Goal: Task Accomplishment & Management: Manage account settings

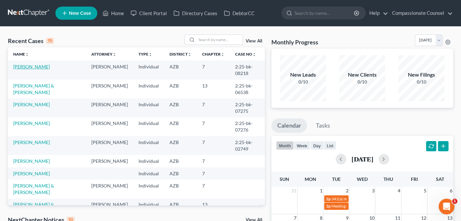
click at [22, 66] on link "[PERSON_NAME]" at bounding box center [31, 67] width 37 height 6
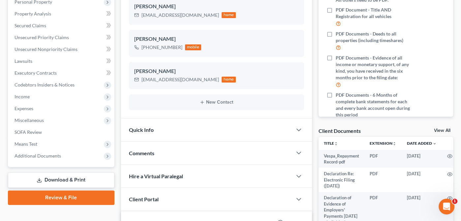
scroll to position [162, 0]
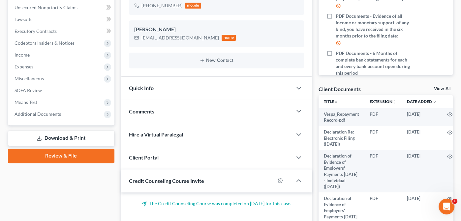
click at [438, 86] on div "Client Documents View All" at bounding box center [385, 91] width 134 height 10
click at [438, 88] on link "View All" at bounding box center [442, 89] width 16 height 5
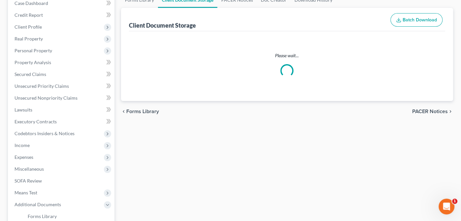
scroll to position [12, 0]
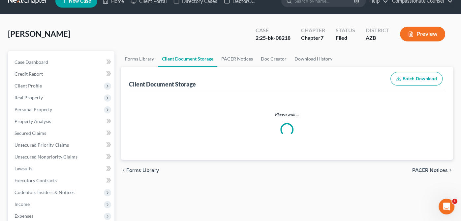
select select "14"
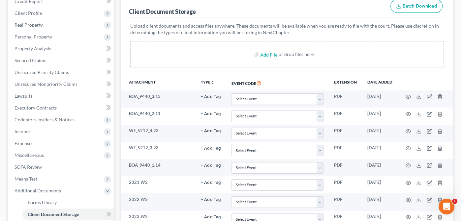
scroll to position [86, 0]
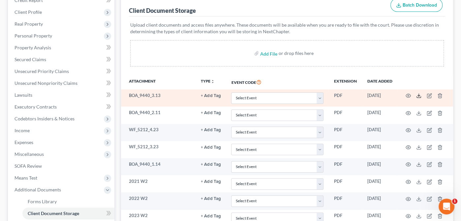
click at [418, 94] on icon at bounding box center [418, 95] width 5 height 5
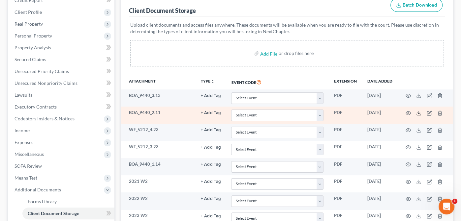
click at [419, 113] on icon at bounding box center [418, 113] width 5 height 5
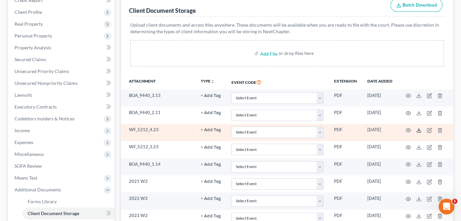
click at [417, 130] on polyline at bounding box center [418, 130] width 2 height 1
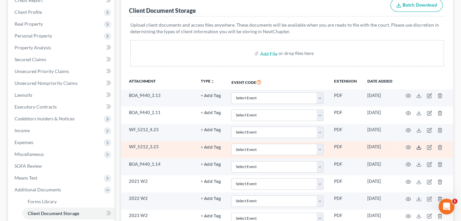
click at [419, 145] on icon at bounding box center [418, 147] width 5 height 5
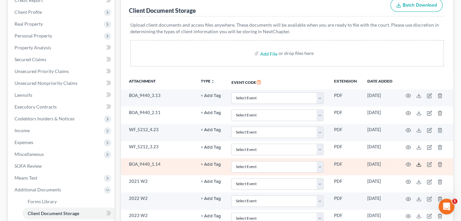
click at [418, 163] on icon at bounding box center [418, 164] width 5 height 5
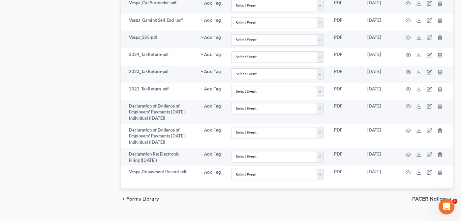
scroll to position [423, 0]
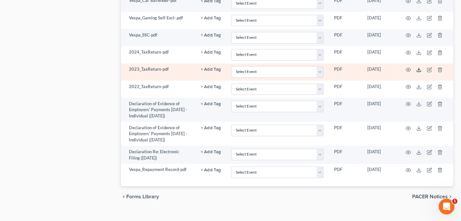
click at [418, 68] on line at bounding box center [418, 69] width 0 height 3
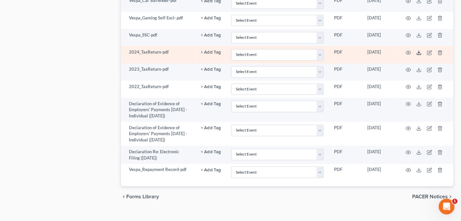
click at [417, 50] on icon at bounding box center [418, 52] width 5 height 5
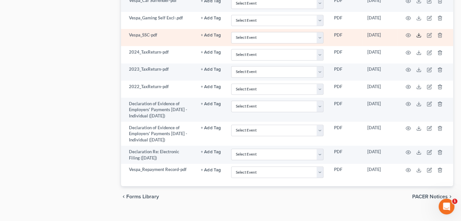
click at [417, 33] on icon at bounding box center [418, 35] width 5 height 5
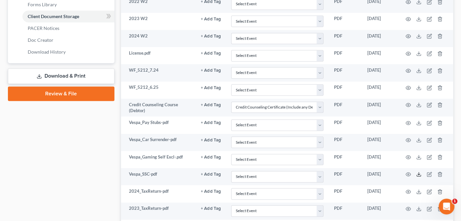
scroll to position [278, 0]
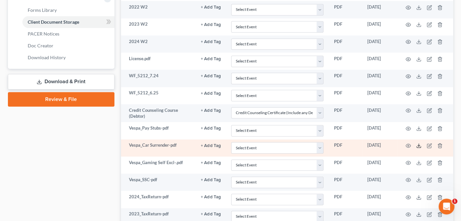
click at [416, 143] on icon at bounding box center [418, 145] width 5 height 5
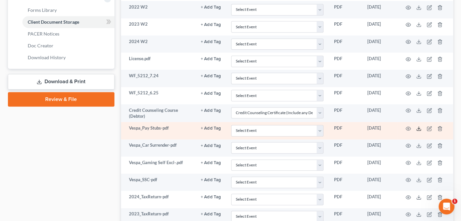
click at [417, 126] on icon at bounding box center [418, 128] width 5 height 5
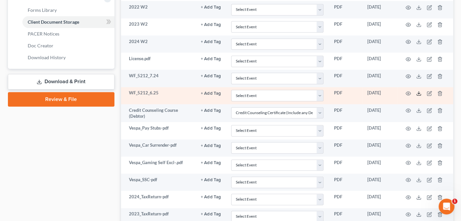
click at [417, 91] on icon at bounding box center [418, 93] width 5 height 5
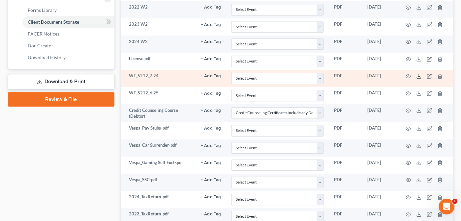
click at [418, 74] on icon at bounding box center [418, 76] width 5 height 5
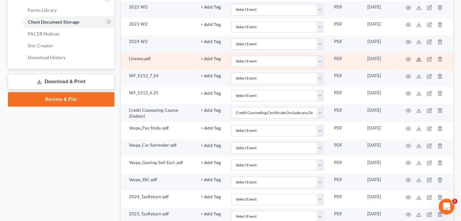
click at [417, 57] on icon at bounding box center [418, 59] width 5 height 5
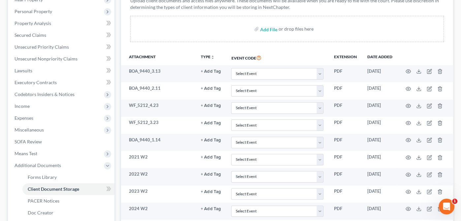
scroll to position [106, 0]
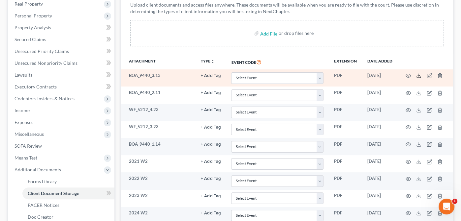
click at [417, 74] on icon at bounding box center [418, 75] width 5 height 5
click at [406, 75] on icon "button" at bounding box center [407, 75] width 5 height 5
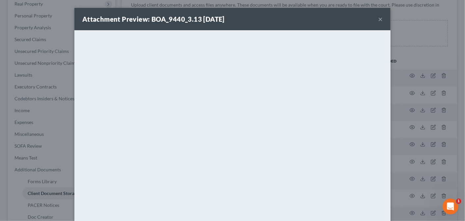
click at [379, 17] on button "×" at bounding box center [380, 19] width 5 height 8
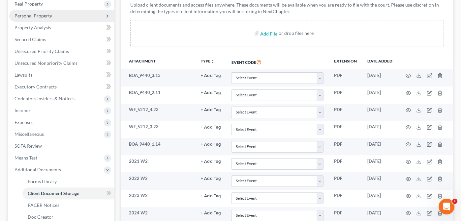
click at [28, 14] on span "Personal Property" at bounding box center [33, 16] width 38 height 6
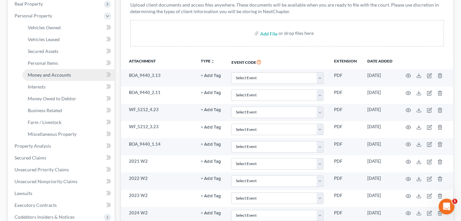
click at [39, 72] on span "Money and Accounts" at bounding box center [49, 75] width 43 height 6
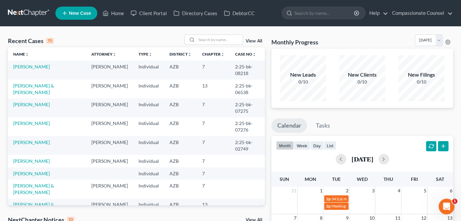
click at [25, 63] on td "[PERSON_NAME]" at bounding box center [47, 70] width 78 height 19
click at [23, 68] on link "[PERSON_NAME]" at bounding box center [31, 67] width 37 height 6
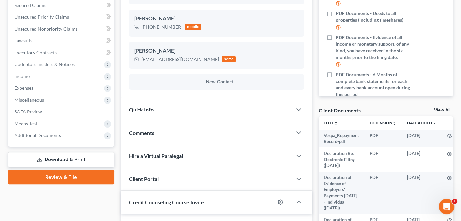
scroll to position [197, 0]
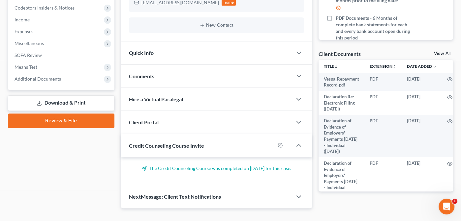
click at [439, 52] on link "View All" at bounding box center [442, 53] width 16 height 5
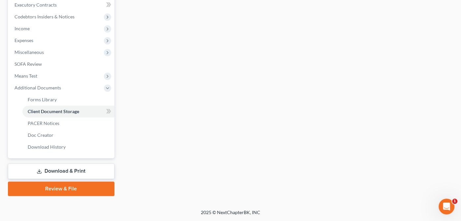
scroll to position [125, 0]
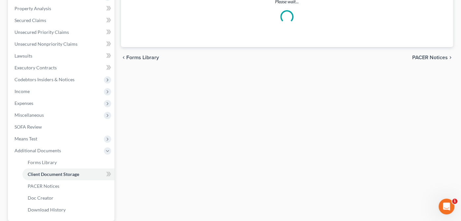
select select "14"
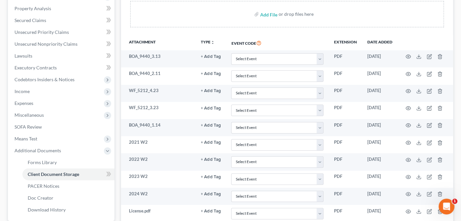
scroll to position [0, 0]
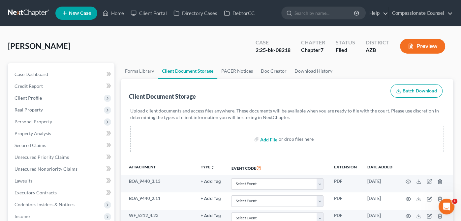
click at [269, 139] on input "file" at bounding box center [268, 139] width 16 height 12
type input "C:\fakepath\Vespa_WF Bank Statements.pdf"
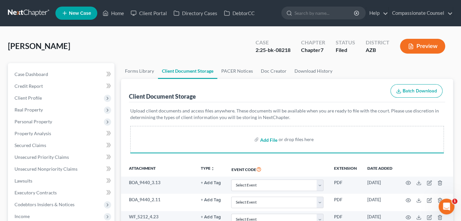
select select "14"
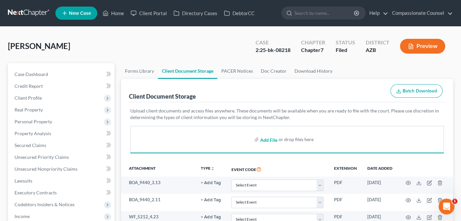
select select "14"
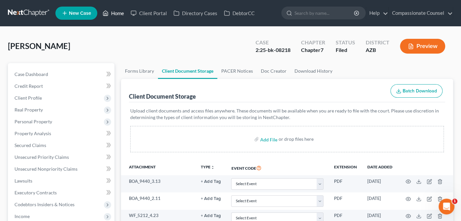
click at [113, 13] on link "Home" at bounding box center [113, 13] width 28 height 12
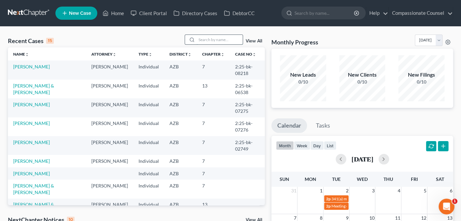
click at [203, 39] on input "search" at bounding box center [219, 40] width 46 height 10
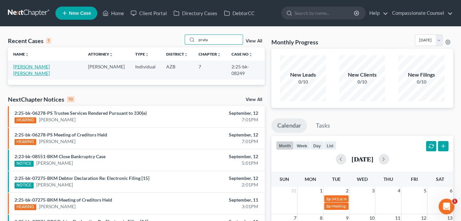
type input "prata"
click at [36, 67] on link "Prata De Moraes, Ricardo" at bounding box center [31, 70] width 37 height 12
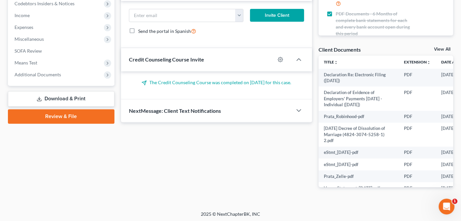
scroll to position [197, 0]
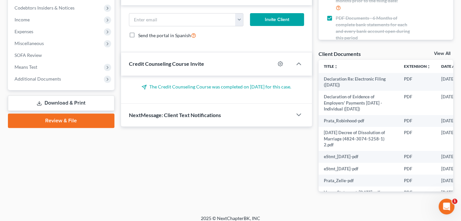
click at [439, 54] on link "View All" at bounding box center [442, 53] width 16 height 5
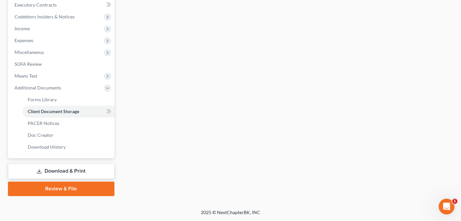
scroll to position [70, 0]
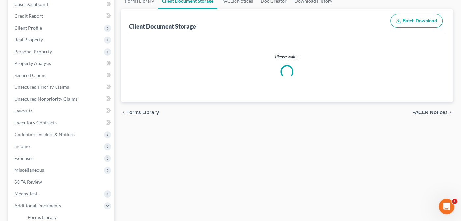
select select "14"
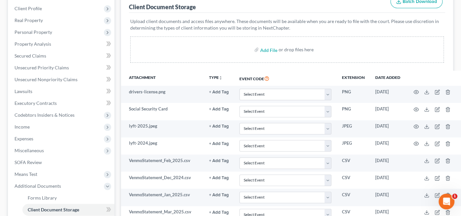
scroll to position [89, 0]
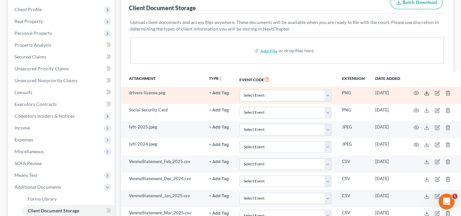
click at [425, 91] on icon at bounding box center [426, 93] width 5 height 5
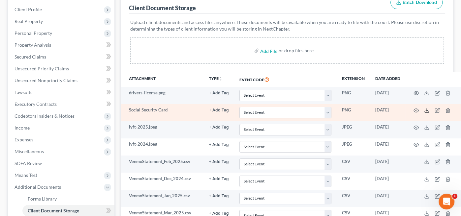
click at [427, 108] on icon at bounding box center [426, 110] width 5 height 5
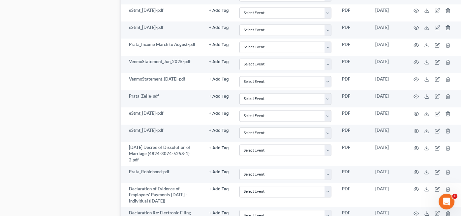
scroll to position [888, 0]
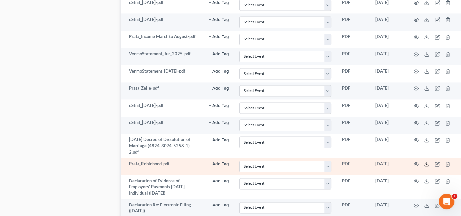
click at [426, 162] on icon at bounding box center [426, 164] width 5 height 5
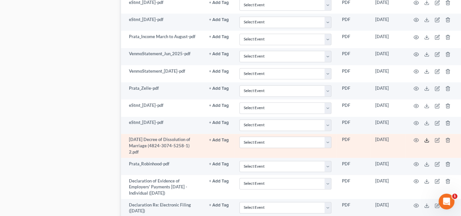
click at [426, 138] on line at bounding box center [426, 139] width 0 height 3
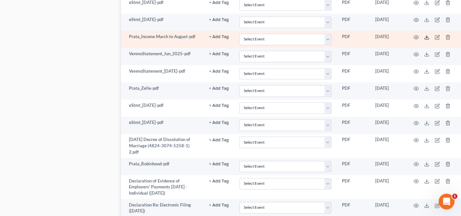
click at [426, 35] on icon at bounding box center [426, 37] width 5 height 5
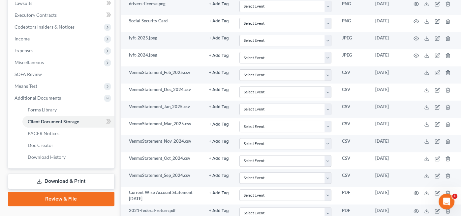
scroll to position [186, 0]
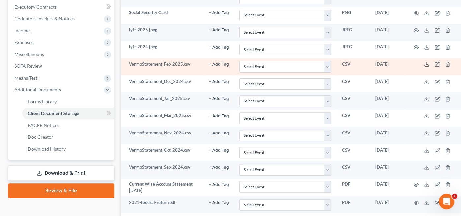
click at [426, 64] on polyline at bounding box center [426, 64] width 2 height 1
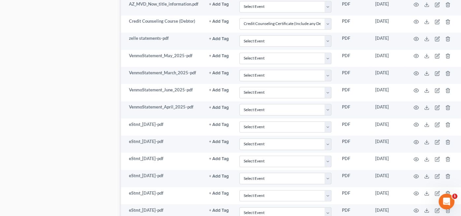
scroll to position [698, 0]
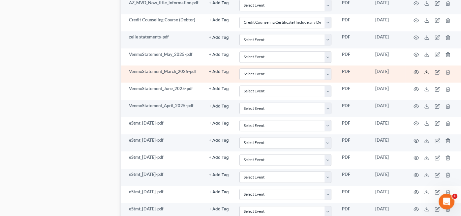
click at [426, 70] on icon at bounding box center [426, 72] width 5 height 5
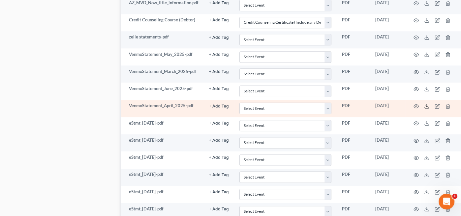
click at [426, 104] on icon at bounding box center [426, 106] width 5 height 5
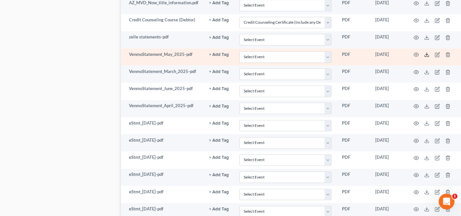
click at [426, 52] on icon at bounding box center [426, 54] width 5 height 5
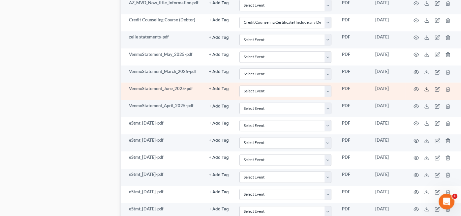
click at [425, 87] on icon at bounding box center [426, 89] width 5 height 5
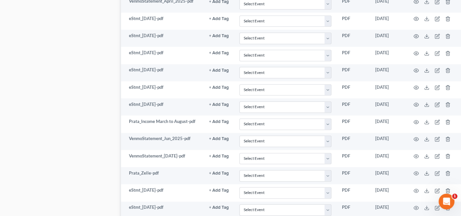
scroll to position [804, 0]
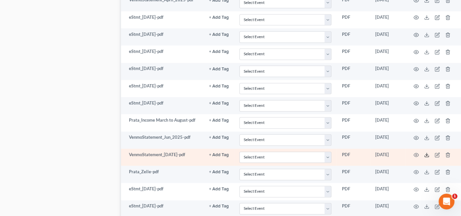
click at [425, 153] on icon at bounding box center [426, 155] width 5 height 5
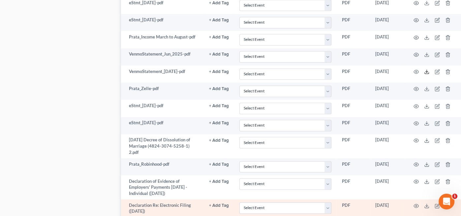
scroll to position [931, 0]
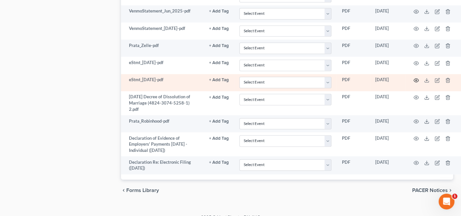
click at [415, 79] on icon "button" at bounding box center [415, 81] width 5 height 4
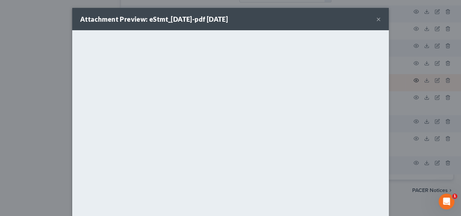
scroll to position [926, 0]
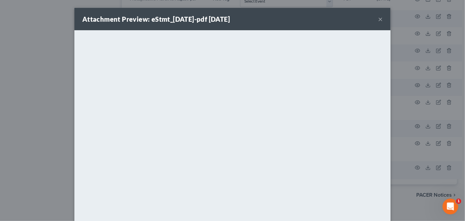
click at [379, 20] on button "×" at bounding box center [380, 19] width 5 height 8
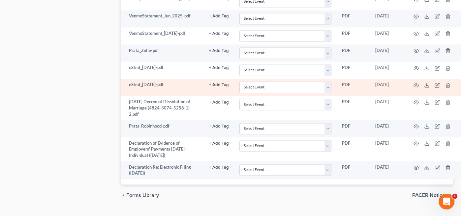
click at [425, 83] on icon at bounding box center [426, 85] width 5 height 5
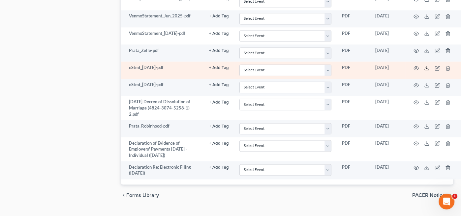
click at [427, 66] on icon at bounding box center [426, 68] width 5 height 5
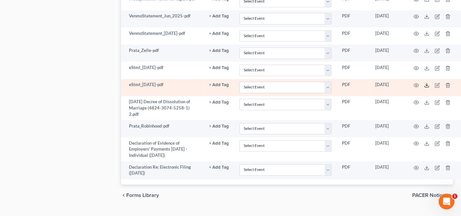
click at [427, 83] on icon at bounding box center [426, 85] width 5 height 5
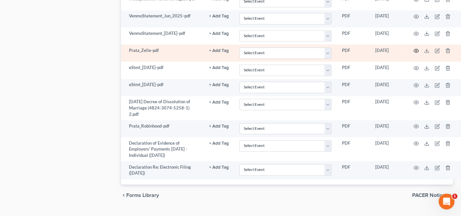
click at [414, 49] on icon "button" at bounding box center [415, 51] width 5 height 4
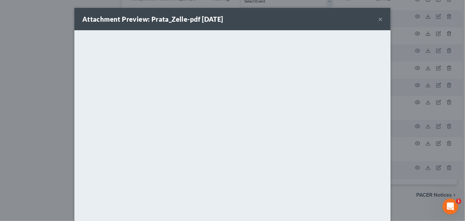
click at [378, 19] on button "×" at bounding box center [380, 19] width 5 height 8
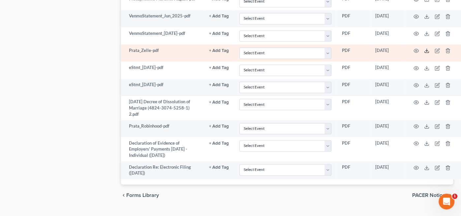
click at [427, 48] on icon at bounding box center [426, 50] width 5 height 5
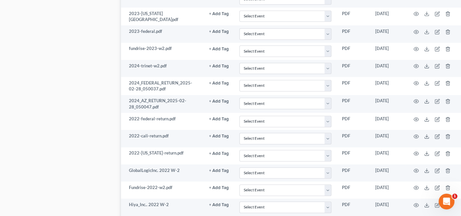
scroll to position [420, 0]
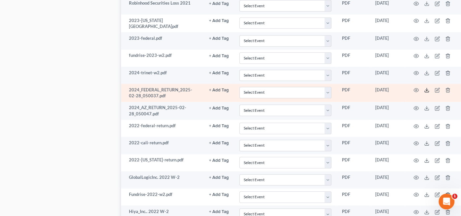
click at [425, 88] on icon at bounding box center [426, 90] width 5 height 5
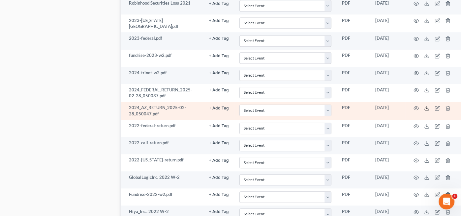
click at [425, 106] on icon at bounding box center [426, 108] width 5 height 5
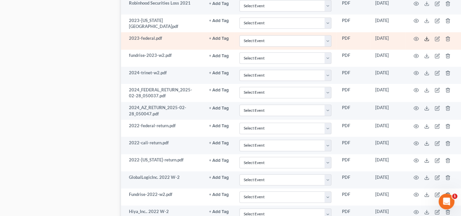
click at [426, 36] on icon at bounding box center [426, 38] width 5 height 5
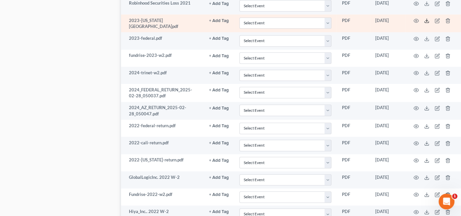
click at [426, 18] on icon at bounding box center [426, 20] width 5 height 5
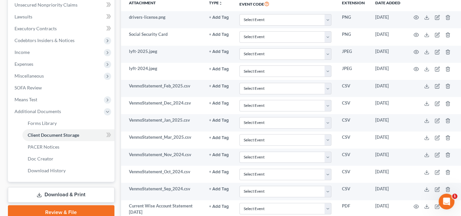
scroll to position [166, 0]
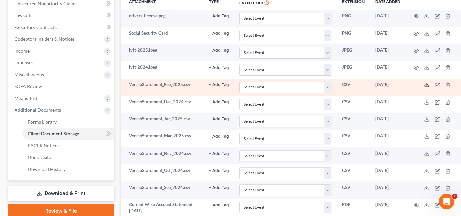
click at [427, 82] on icon at bounding box center [426, 84] width 5 height 5
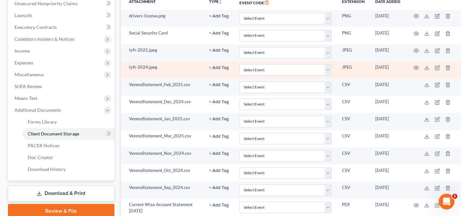
click at [200, 65] on td "lyft-2024.jpeg" at bounding box center [162, 70] width 83 height 17
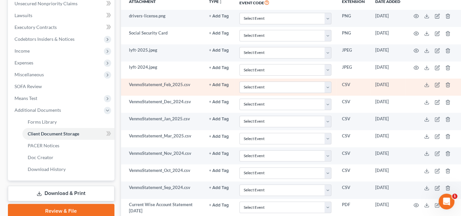
scroll to position [166, 0]
drag, startPoint x: 426, startPoint y: 83, endPoint x: 149, endPoint y: 82, distance: 277.1
click at [149, 82] on td "VenmoStatement_Feb_2025.csv" at bounding box center [162, 87] width 83 height 17
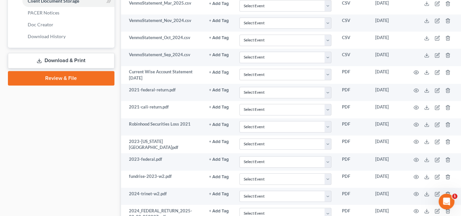
scroll to position [303, 0]
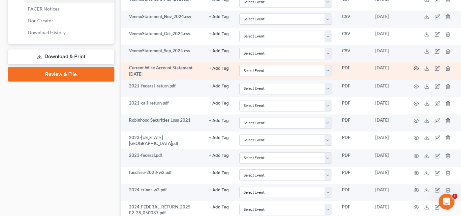
click at [415, 68] on circle "button" at bounding box center [415, 68] width 1 height 1
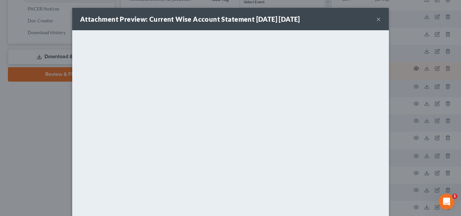
scroll to position [303, 0]
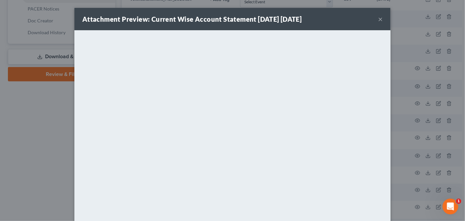
click at [378, 18] on button "×" at bounding box center [380, 19] width 5 height 8
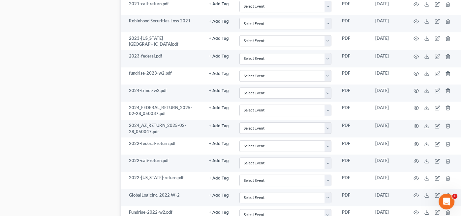
scroll to position [416, 0]
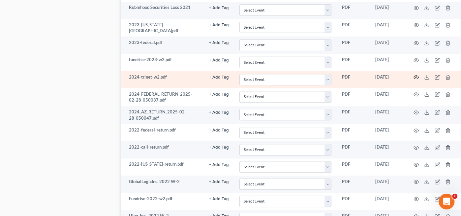
click at [415, 75] on icon "button" at bounding box center [415, 77] width 5 height 5
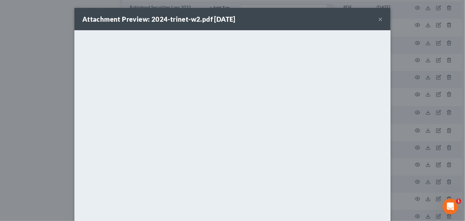
click at [380, 20] on button "×" at bounding box center [380, 19] width 5 height 8
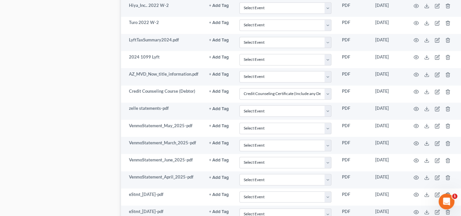
scroll to position [631, 0]
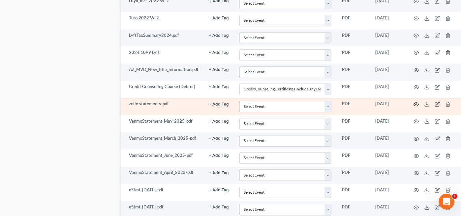
click at [415, 102] on icon "button" at bounding box center [415, 104] width 5 height 5
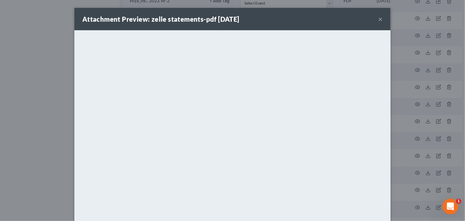
click at [378, 19] on button "×" at bounding box center [380, 19] width 5 height 8
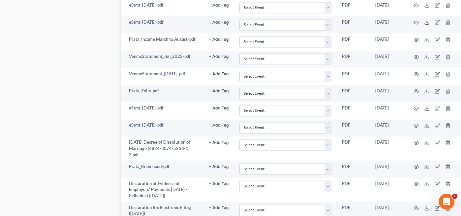
scroll to position [853, 0]
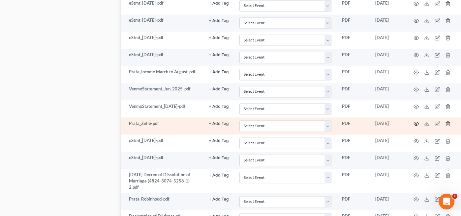
click at [415, 121] on icon "button" at bounding box center [415, 123] width 5 height 5
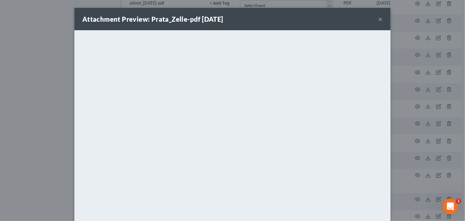
click at [378, 17] on button "×" at bounding box center [380, 19] width 5 height 8
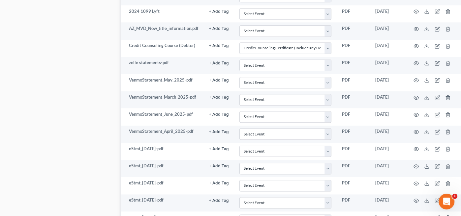
scroll to position [667, 0]
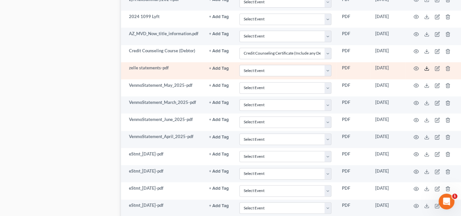
click at [425, 66] on icon at bounding box center [426, 68] width 5 height 5
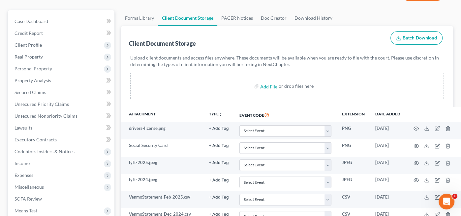
scroll to position [98, 0]
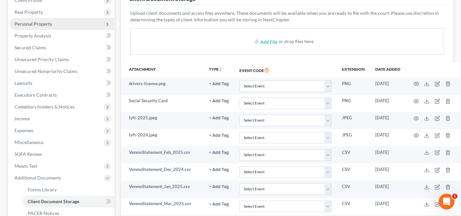
click at [16, 25] on span "Personal Property" at bounding box center [33, 24] width 38 height 6
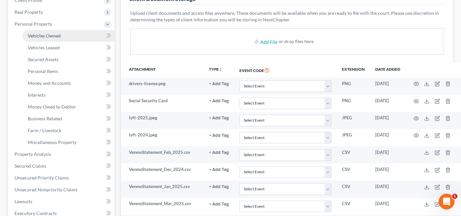
click at [35, 36] on span "Vehicles Owned" at bounding box center [44, 36] width 33 height 6
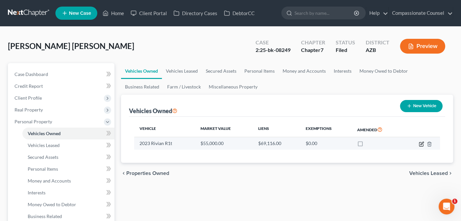
click at [420, 144] on icon "button" at bounding box center [420, 144] width 5 height 5
select select "0"
select select "3"
select select "1"
select select "0"
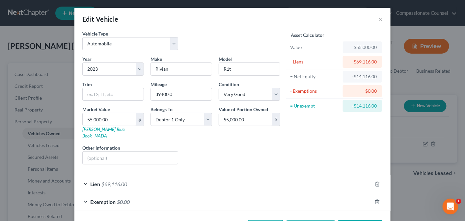
click at [81, 176] on div "Lien $69,116.00" at bounding box center [223, 184] width 298 height 17
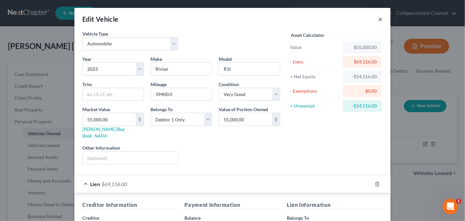
click at [378, 18] on button "×" at bounding box center [380, 19] width 5 height 8
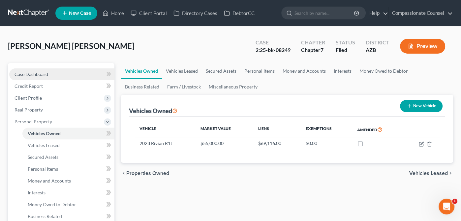
click at [23, 74] on span "Case Dashboard" at bounding box center [31, 74] width 34 height 6
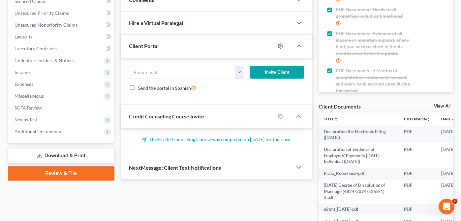
scroll to position [149, 0]
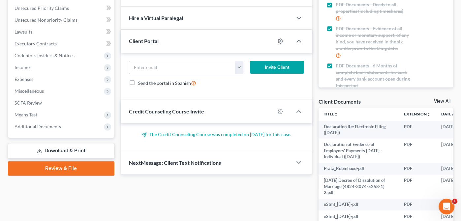
click at [438, 99] on link "View All" at bounding box center [442, 101] width 16 height 5
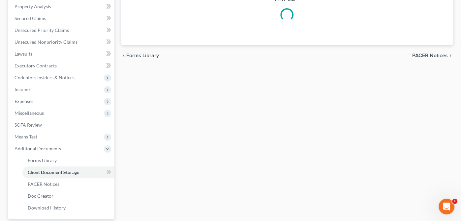
scroll to position [53, 0]
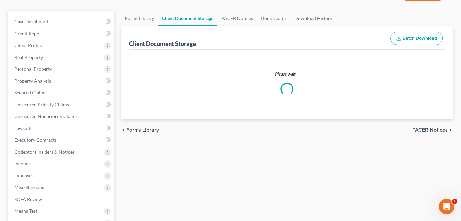
select select "14"
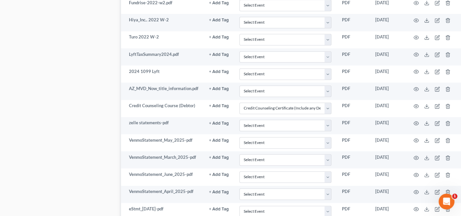
scroll to position [619, 0]
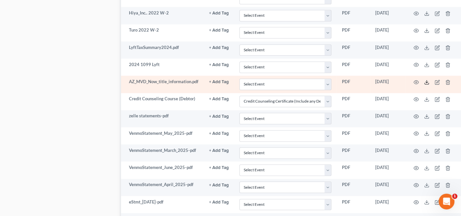
click at [426, 80] on icon at bounding box center [426, 82] width 5 height 5
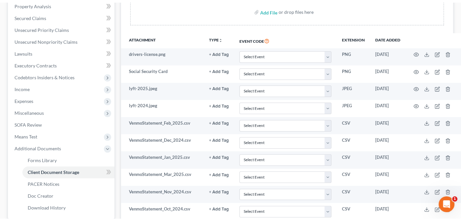
scroll to position [0, 0]
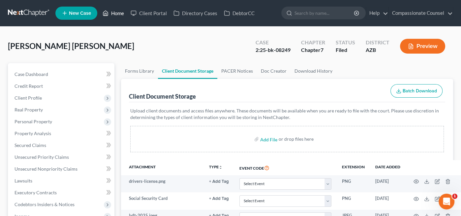
click at [113, 13] on link "Home" at bounding box center [113, 13] width 28 height 12
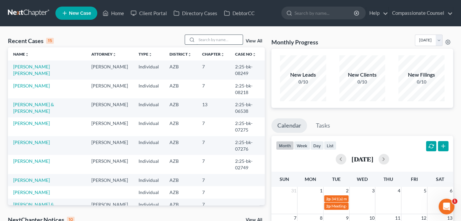
click at [211, 39] on input "search" at bounding box center [219, 40] width 46 height 10
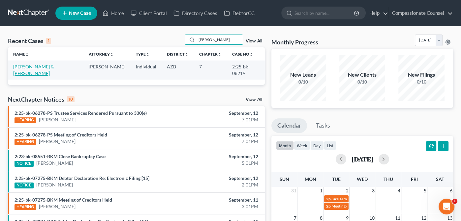
type input "orta"
click at [29, 67] on link "Orta, Ria & Martin" at bounding box center [33, 70] width 41 height 12
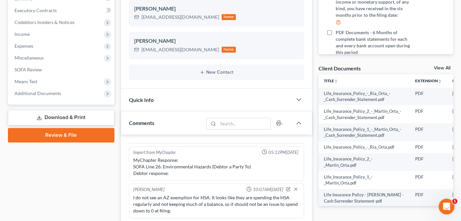
scroll to position [184, 0]
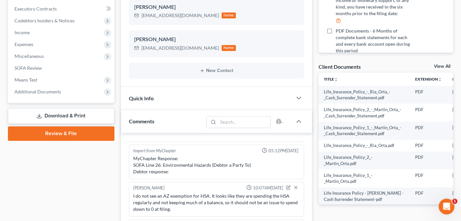
click at [437, 64] on link "View All" at bounding box center [442, 66] width 16 height 5
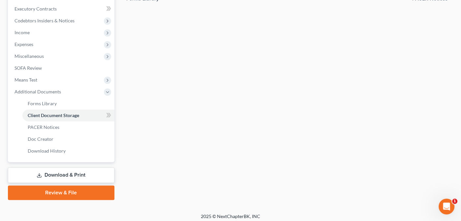
scroll to position [70, 0]
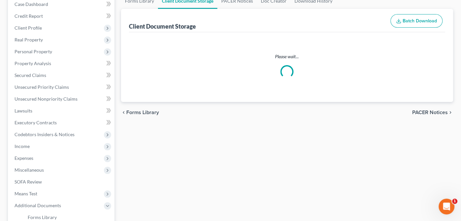
select select "14"
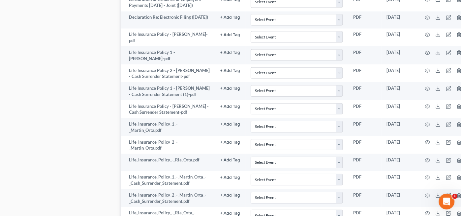
scroll to position [1409, 0]
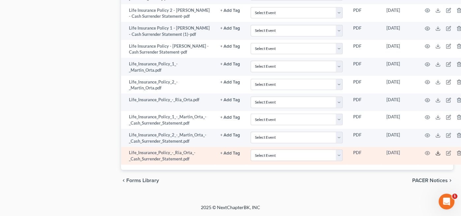
click at [435, 153] on icon at bounding box center [437, 153] width 5 height 5
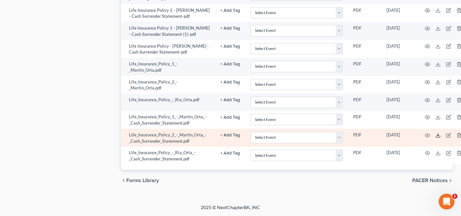
click at [437, 135] on line at bounding box center [437, 135] width 0 height 3
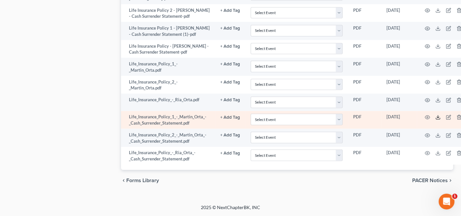
click at [436, 116] on icon at bounding box center [437, 117] width 5 height 5
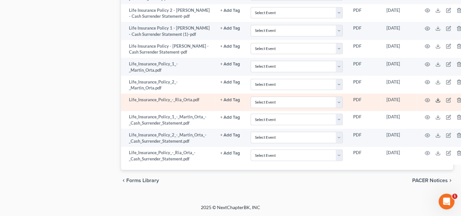
click at [437, 99] on icon at bounding box center [437, 100] width 5 height 5
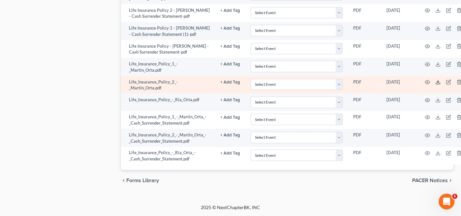
click at [435, 82] on icon at bounding box center [437, 82] width 5 height 5
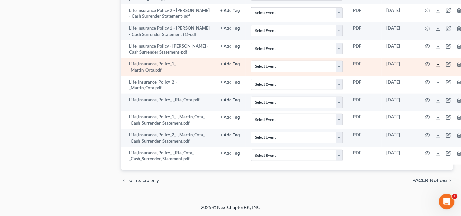
click at [436, 64] on icon at bounding box center [437, 64] width 5 height 5
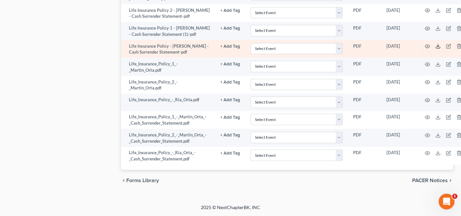
click at [435, 45] on icon at bounding box center [437, 46] width 5 height 5
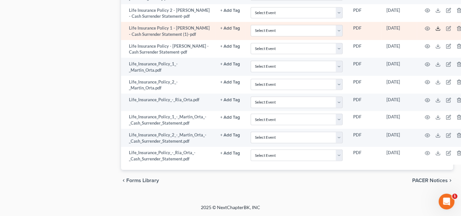
click at [437, 27] on line at bounding box center [437, 28] width 0 height 3
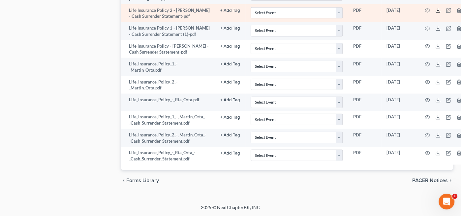
click at [437, 9] on icon at bounding box center [437, 10] width 5 height 5
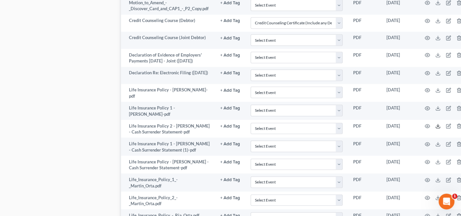
scroll to position [1279, 0]
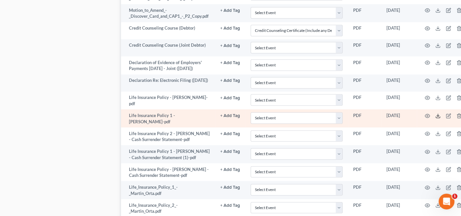
click at [437, 117] on polyline at bounding box center [438, 116] width 2 height 1
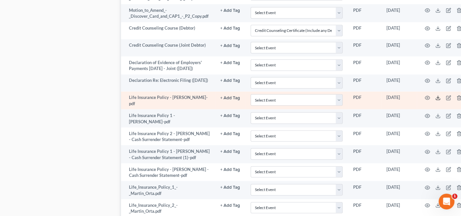
click at [436, 101] on icon at bounding box center [437, 98] width 5 height 5
click at [425, 101] on icon "button" at bounding box center [426, 98] width 5 height 5
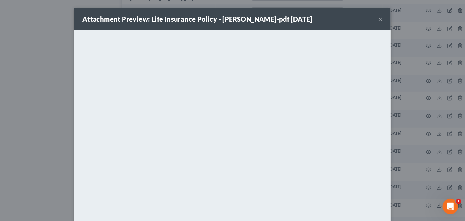
click at [378, 19] on button "×" at bounding box center [380, 19] width 5 height 8
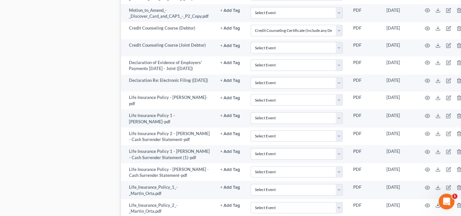
scroll to position [1279, 10]
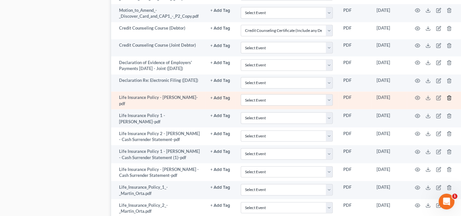
click at [447, 101] on icon "button" at bounding box center [448, 98] width 5 height 5
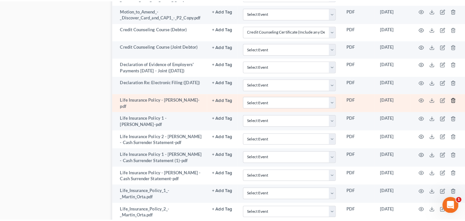
scroll to position [1279, 6]
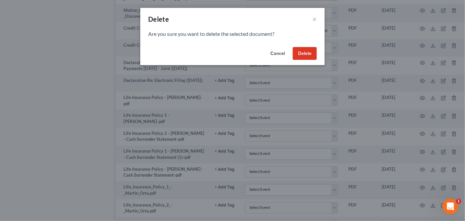
click at [312, 56] on button "Delete" at bounding box center [305, 53] width 24 height 13
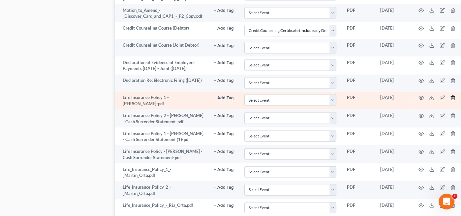
click at [452, 99] on line "button" at bounding box center [452, 98] width 0 height 1
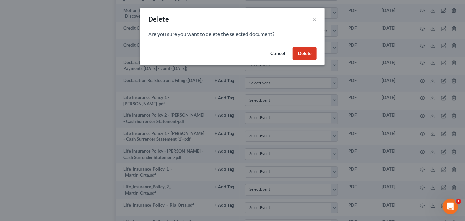
click at [308, 51] on button "Delete" at bounding box center [305, 53] width 24 height 13
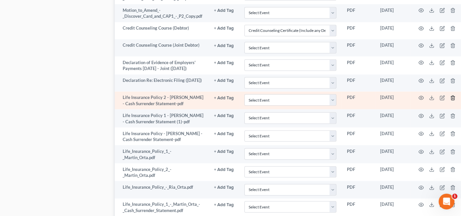
click at [452, 99] on line "button" at bounding box center [452, 98] width 0 height 1
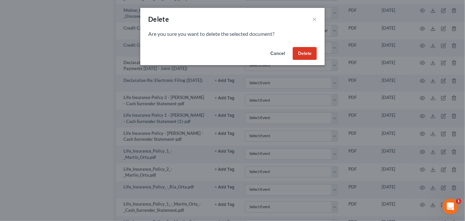
click at [306, 54] on button "Delete" at bounding box center [305, 53] width 24 height 13
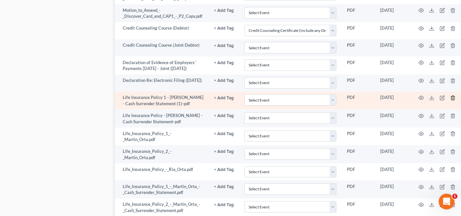
click at [451, 100] on icon "button" at bounding box center [452, 98] width 3 height 4
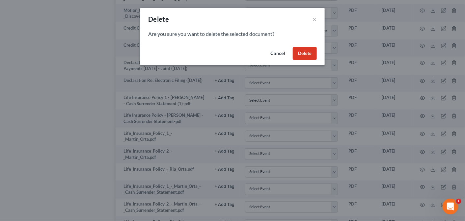
click at [304, 51] on button "Delete" at bounding box center [305, 53] width 24 height 13
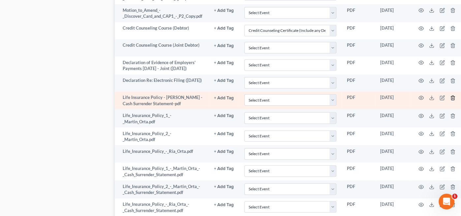
click at [453, 99] on line "button" at bounding box center [453, 98] width 0 height 1
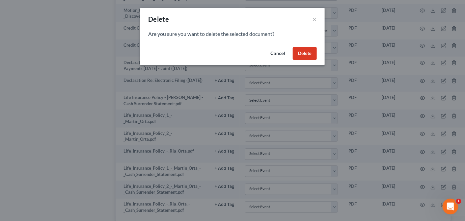
click at [309, 53] on button "Delete" at bounding box center [305, 53] width 24 height 13
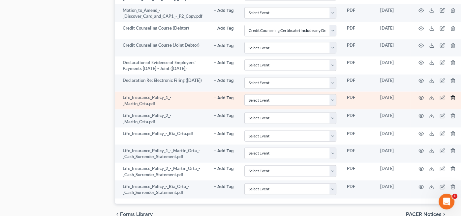
click at [452, 100] on icon "button" at bounding box center [452, 98] width 3 height 4
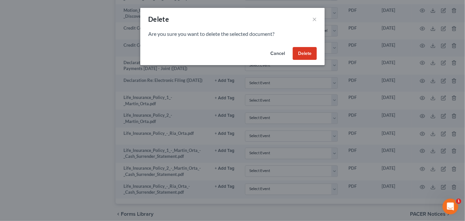
click at [302, 54] on button "Delete" at bounding box center [305, 53] width 24 height 13
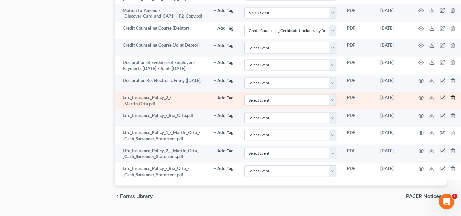
click at [450, 101] on icon "button" at bounding box center [452, 98] width 5 height 5
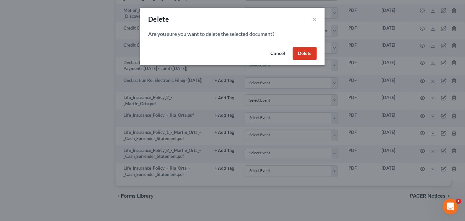
click at [306, 52] on button "Delete" at bounding box center [305, 53] width 24 height 13
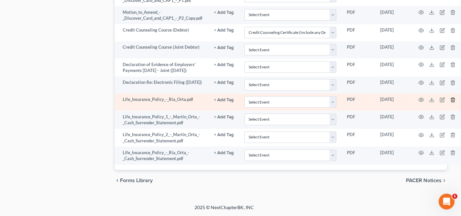
click at [451, 102] on icon "button" at bounding box center [452, 100] width 3 height 4
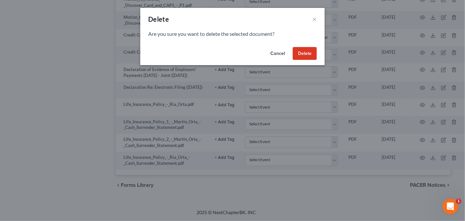
click at [308, 51] on button "Delete" at bounding box center [305, 53] width 24 height 13
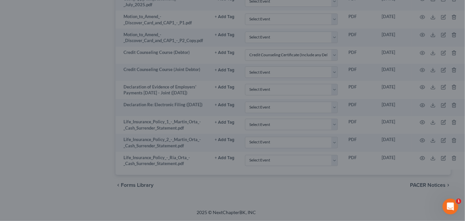
scroll to position [1263, 6]
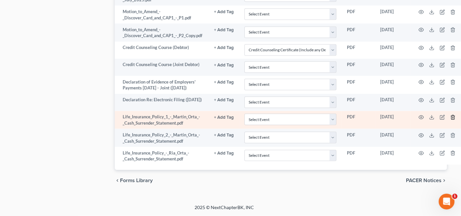
click at [451, 120] on icon "button" at bounding box center [452, 117] width 3 height 4
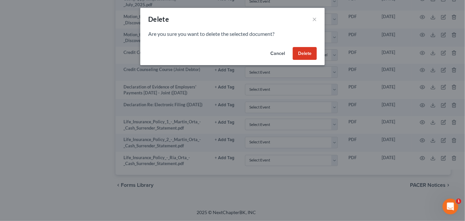
click at [302, 52] on button "Delete" at bounding box center [305, 53] width 24 height 13
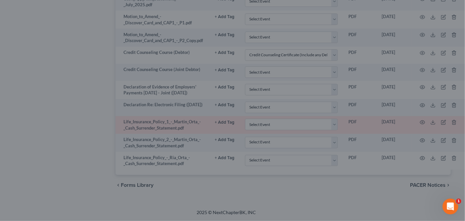
scroll to position [1245, 6]
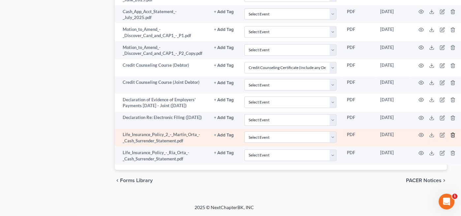
click at [450, 138] on icon "button" at bounding box center [452, 135] width 5 height 5
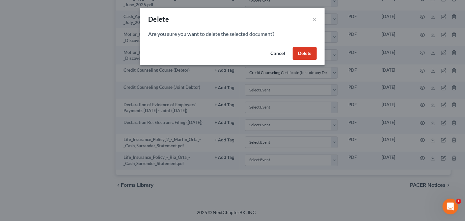
click at [306, 54] on button "Delete" at bounding box center [305, 53] width 24 height 13
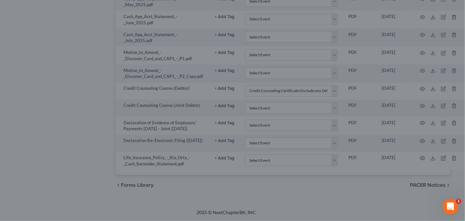
scroll to position [1227, 6]
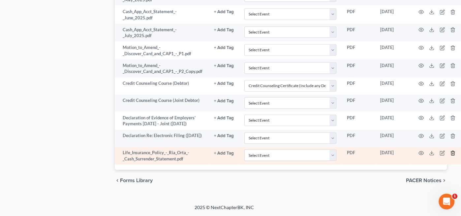
click at [451, 156] on icon "button" at bounding box center [452, 153] width 5 height 5
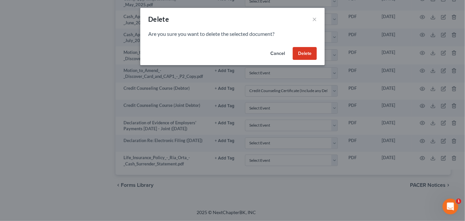
click at [305, 55] on button "Delete" at bounding box center [305, 53] width 24 height 13
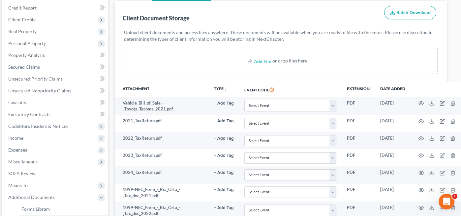
scroll to position [21, 6]
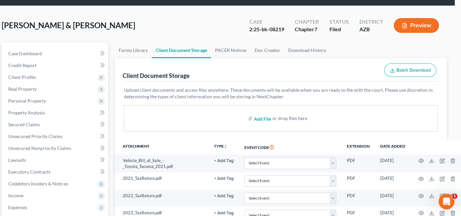
click at [264, 117] on input "file" at bounding box center [262, 119] width 16 height 12
type input "C:\fakepath\Orta_Life Insurance.pdf"
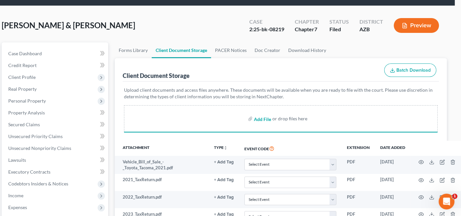
select select "14"
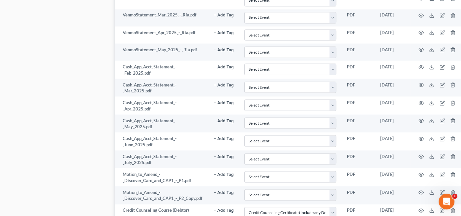
scroll to position [1095, 6]
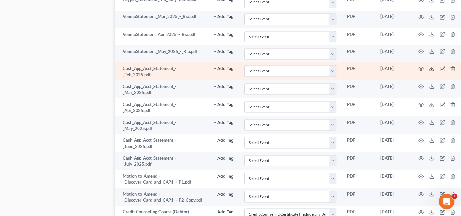
click at [429, 66] on icon at bounding box center [431, 68] width 5 height 5
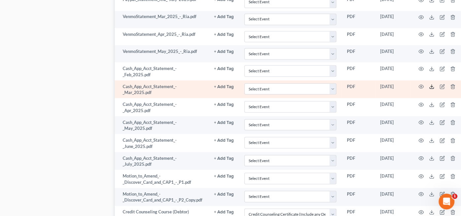
click at [430, 86] on polyline at bounding box center [431, 86] width 2 height 1
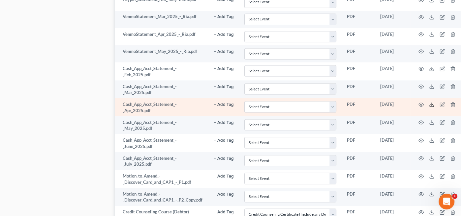
click at [431, 103] on line at bounding box center [431, 104] width 0 height 3
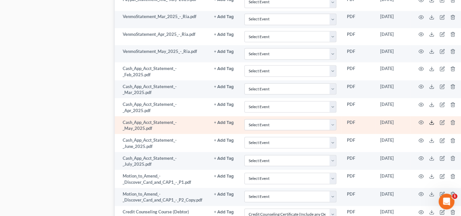
click at [429, 120] on icon at bounding box center [431, 122] width 5 height 5
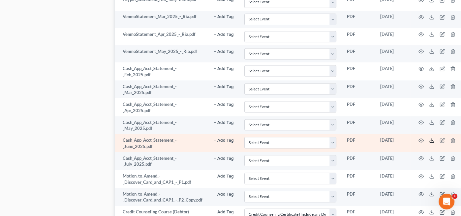
click at [431, 139] on line at bounding box center [431, 140] width 0 height 3
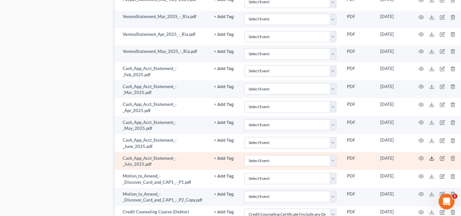
click at [430, 158] on polyline at bounding box center [431, 158] width 2 height 1
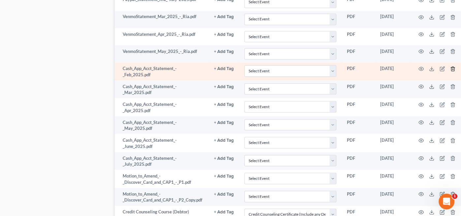
click at [450, 66] on icon "button" at bounding box center [452, 68] width 5 height 5
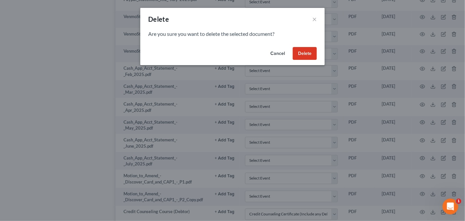
click at [307, 51] on button "Delete" at bounding box center [305, 53] width 24 height 13
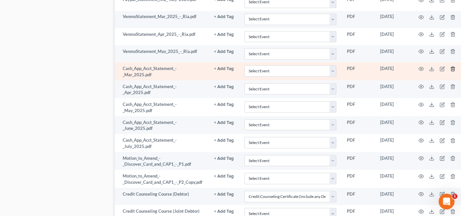
click at [450, 66] on icon "button" at bounding box center [452, 68] width 5 height 5
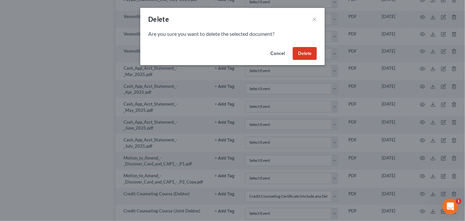
click at [306, 52] on button "Delete" at bounding box center [305, 53] width 24 height 13
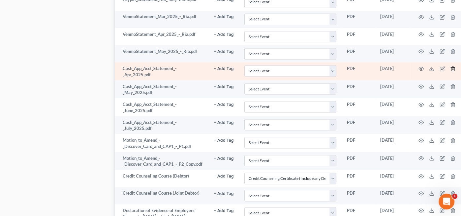
click at [451, 67] on icon "button" at bounding box center [452, 69] width 3 height 4
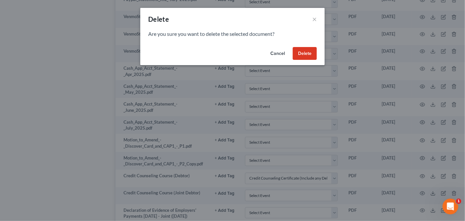
click at [305, 53] on button "Delete" at bounding box center [305, 53] width 24 height 13
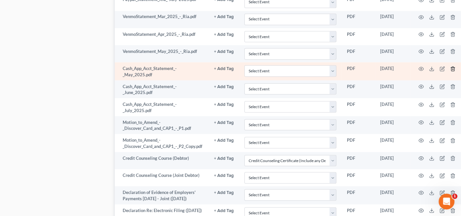
click at [451, 66] on icon "button" at bounding box center [452, 68] width 5 height 5
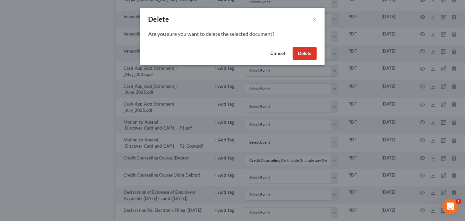
click at [308, 53] on button "Delete" at bounding box center [305, 53] width 24 height 13
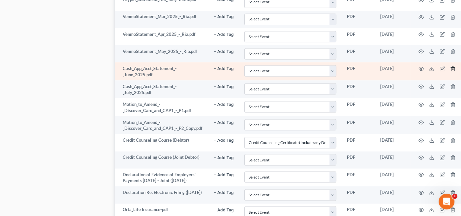
click at [450, 66] on icon "button" at bounding box center [452, 68] width 5 height 5
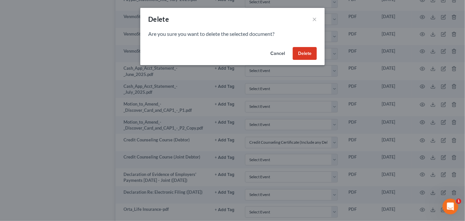
click at [313, 53] on button "Delete" at bounding box center [305, 53] width 24 height 13
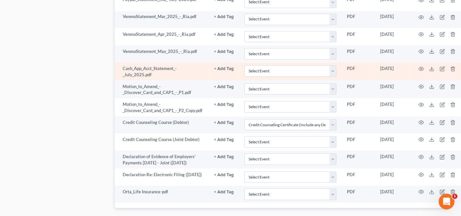
click at [448, 68] on td at bounding box center [437, 71] width 55 height 18
click at [451, 66] on icon "button" at bounding box center [452, 68] width 5 height 5
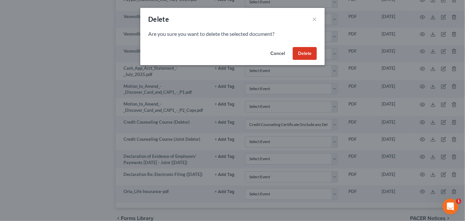
click at [303, 50] on button "Delete" at bounding box center [305, 53] width 24 height 13
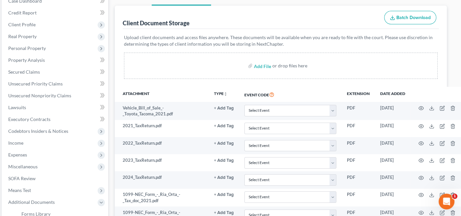
scroll to position [0, 6]
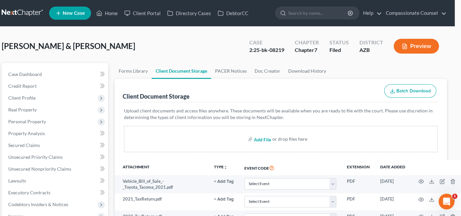
click at [264, 137] on input "file" at bounding box center [262, 139] width 16 height 12
type input "C:\fakepath\Orta_Cash App Statements.pdf"
select select "14"
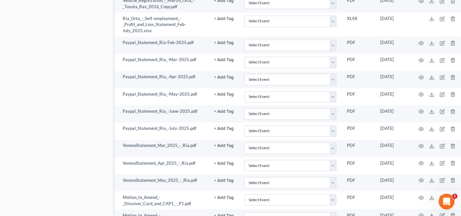
scroll to position [970, 6]
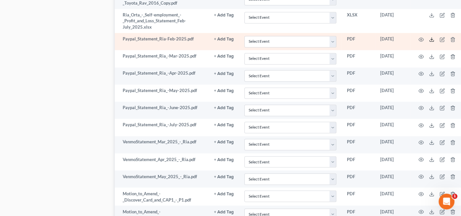
click at [429, 37] on icon at bounding box center [431, 39] width 5 height 5
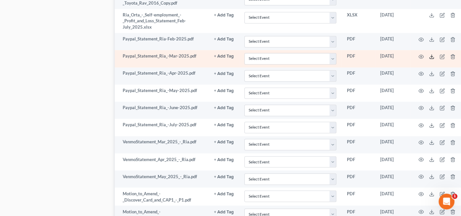
click at [431, 55] on line at bounding box center [431, 56] width 0 height 3
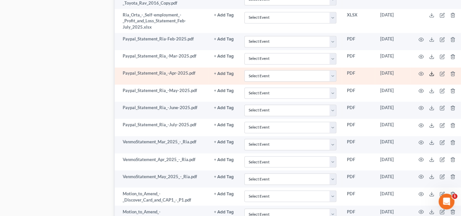
click at [430, 73] on polyline at bounding box center [431, 73] width 2 height 1
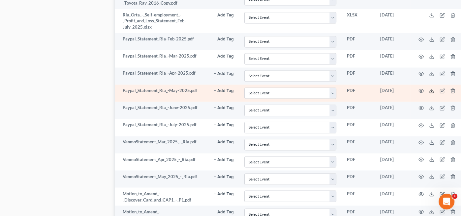
click at [429, 88] on icon at bounding box center [431, 90] width 5 height 5
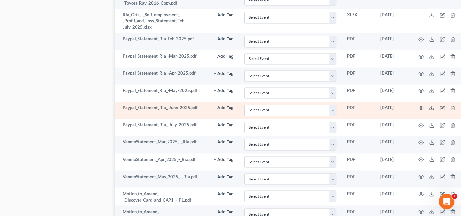
click at [429, 105] on icon at bounding box center [431, 107] width 5 height 5
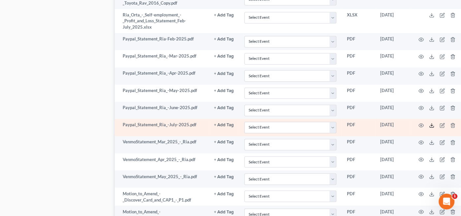
click at [429, 123] on icon at bounding box center [431, 125] width 5 height 5
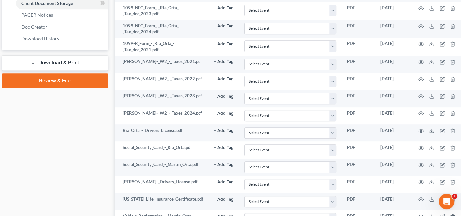
scroll to position [0, 6]
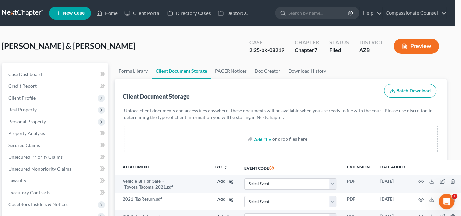
click at [261, 137] on input "file" at bounding box center [262, 139] width 16 height 12
type input "C:\fakepath\Orta_Ria_Paypal.pdf"
select select "14"
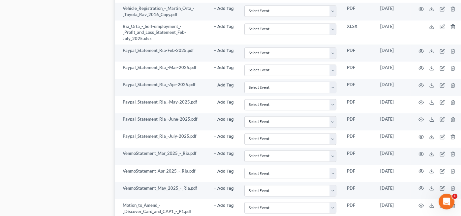
scroll to position [955, 6]
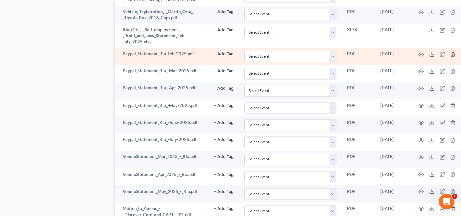
click at [452, 54] on line "button" at bounding box center [452, 54] width 0 height 1
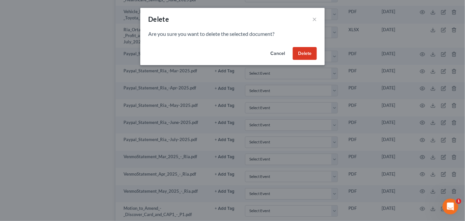
click at [306, 52] on button "Delete" at bounding box center [305, 53] width 24 height 13
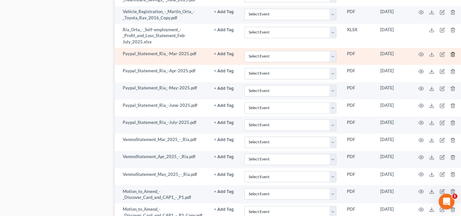
click at [451, 52] on icon "button" at bounding box center [452, 54] width 5 height 5
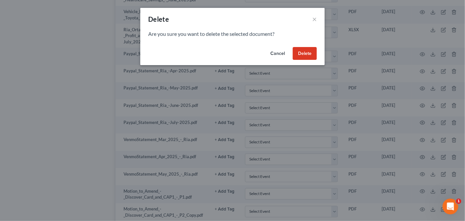
click at [305, 58] on button "Delete" at bounding box center [305, 53] width 24 height 13
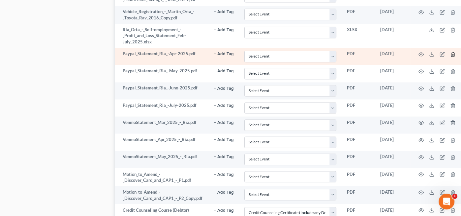
click at [451, 52] on icon "button" at bounding box center [452, 54] width 3 height 4
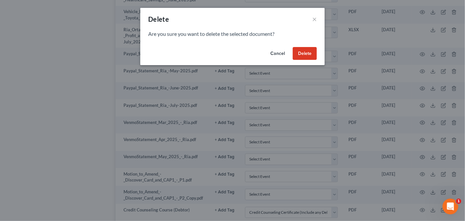
click at [311, 53] on button "Delete" at bounding box center [305, 53] width 24 height 13
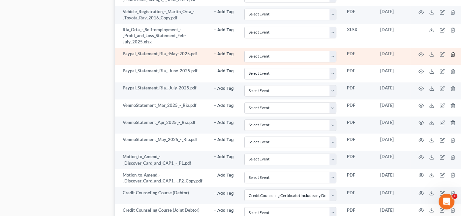
click at [450, 52] on icon "button" at bounding box center [452, 54] width 5 height 5
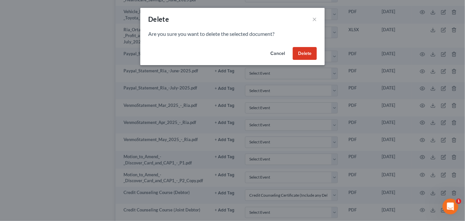
click at [308, 48] on button "Delete" at bounding box center [305, 53] width 24 height 13
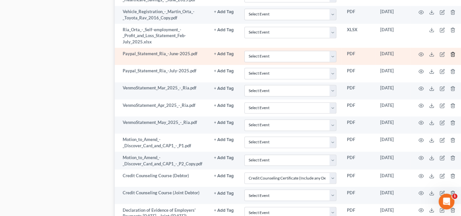
click at [453, 54] on line "button" at bounding box center [453, 54] width 0 height 1
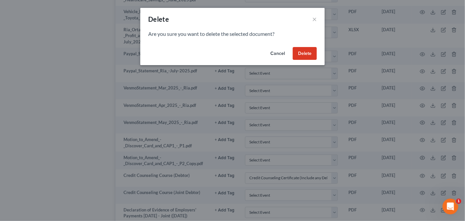
click at [307, 50] on button "Delete" at bounding box center [305, 53] width 24 height 13
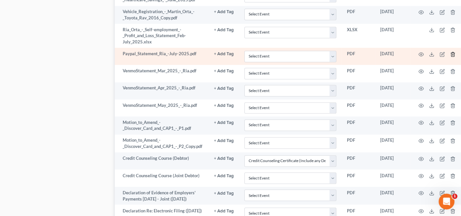
click at [451, 53] on polyline "button" at bounding box center [452, 53] width 4 height 0
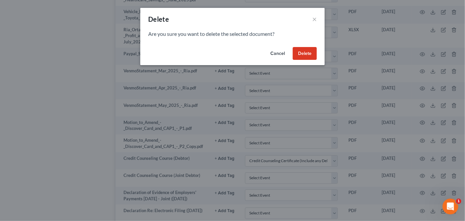
click at [313, 47] on button "Delete" at bounding box center [305, 53] width 24 height 13
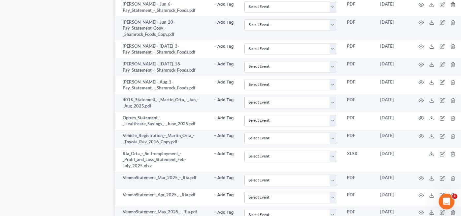
scroll to position [823, 6]
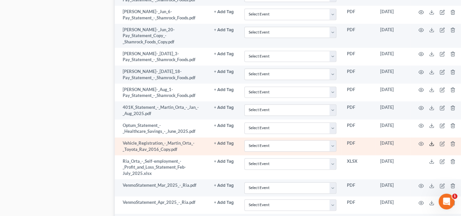
click at [429, 141] on icon at bounding box center [431, 143] width 5 height 5
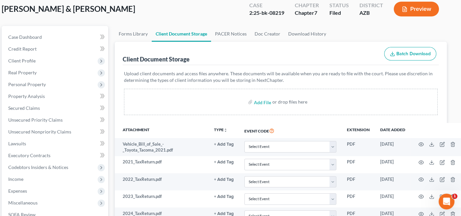
scroll to position [0, 6]
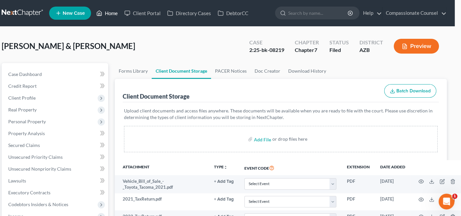
click at [108, 13] on link "Home" at bounding box center [107, 13] width 28 height 12
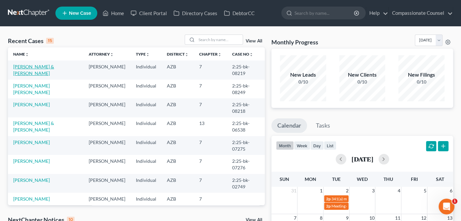
click at [33, 64] on link "Orta, Ria & Martin" at bounding box center [33, 70] width 41 height 12
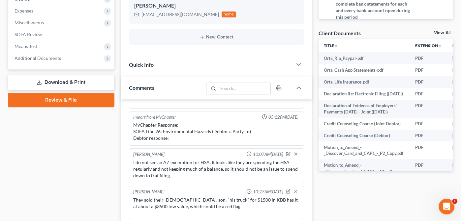
scroll to position [215, 0]
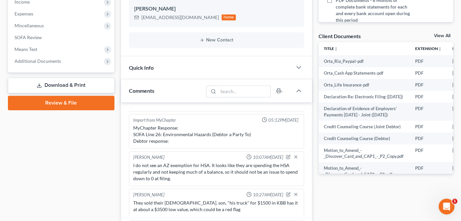
click at [438, 34] on link "View All" at bounding box center [442, 36] width 16 height 5
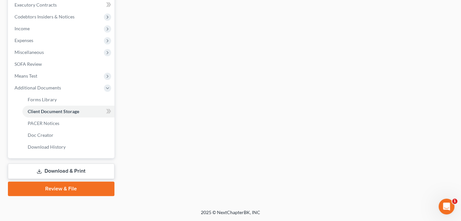
scroll to position [70, 0]
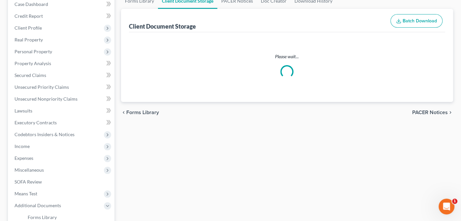
select select "14"
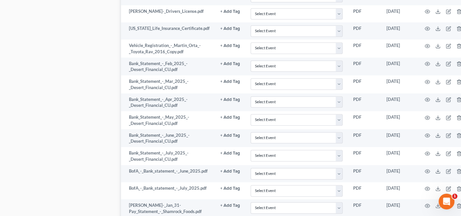
scroll to position [470, 0]
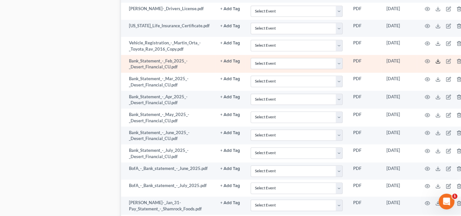
click at [436, 59] on icon at bounding box center [437, 61] width 5 height 5
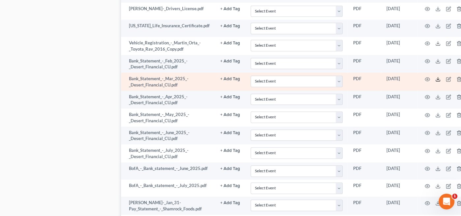
click at [435, 77] on icon at bounding box center [437, 79] width 5 height 5
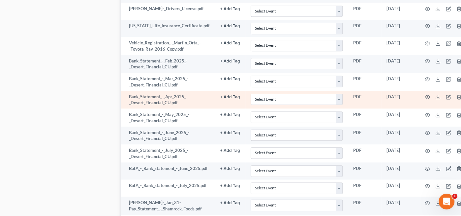
click at [437, 91] on td at bounding box center [443, 100] width 55 height 18
click at [436, 95] on icon at bounding box center [437, 97] width 5 height 5
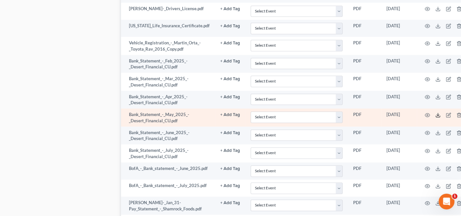
click at [436, 113] on icon at bounding box center [437, 115] width 5 height 5
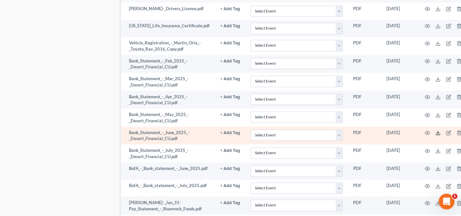
click at [437, 131] on line at bounding box center [437, 132] width 0 height 3
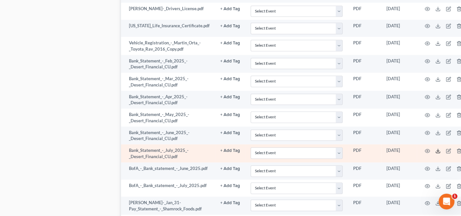
click at [437, 151] on polyline at bounding box center [438, 151] width 2 height 1
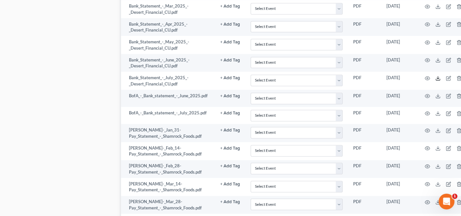
scroll to position [552, 0]
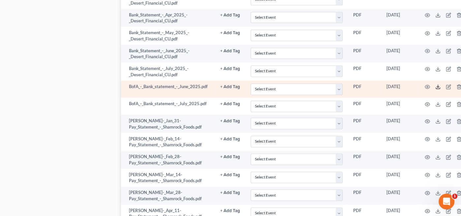
click at [437, 84] on icon at bounding box center [437, 86] width 5 height 5
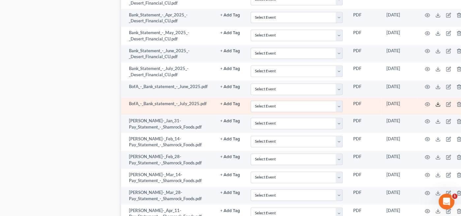
click at [435, 102] on icon at bounding box center [437, 104] width 5 height 5
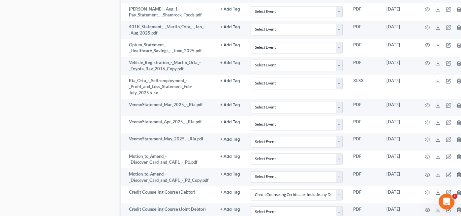
scroll to position [902, 0]
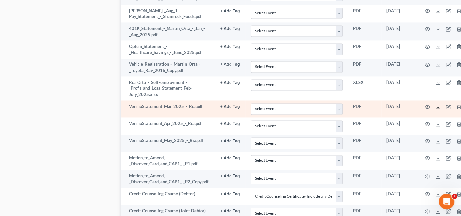
click at [437, 105] on line at bounding box center [437, 106] width 0 height 3
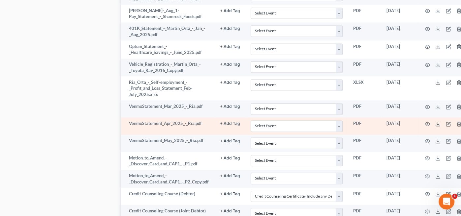
click at [437, 122] on icon at bounding box center [437, 124] width 5 height 5
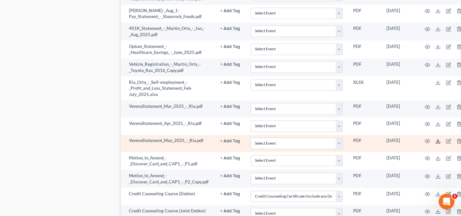
click at [436, 139] on icon at bounding box center [437, 141] width 5 height 5
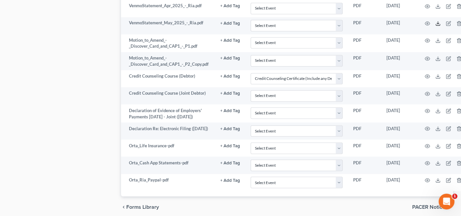
scroll to position [1023, 0]
